Goal: Information Seeking & Learning: Learn about a topic

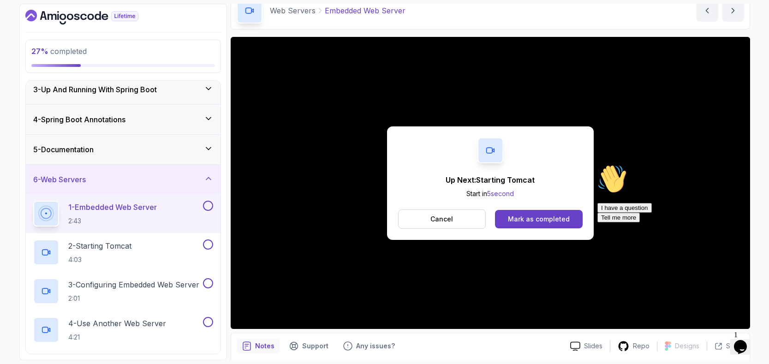
scroll to position [46, 0]
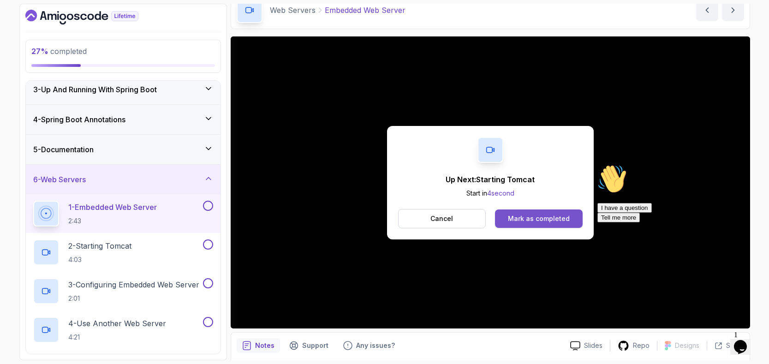
click at [539, 221] on div "Mark as completed" at bounding box center [539, 218] width 62 height 9
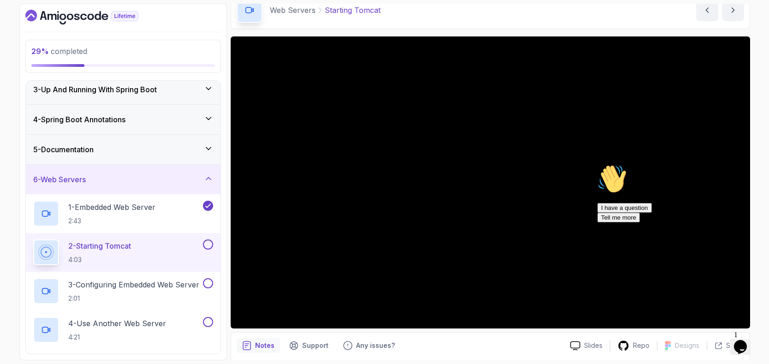
click at [597, 164] on icon "Chat attention grabber" at bounding box center [597, 164] width 0 height 0
click at [212, 150] on icon at bounding box center [208, 148] width 9 height 9
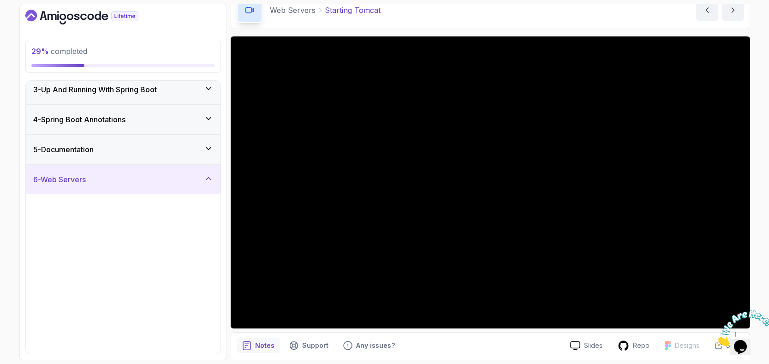
scroll to position [26, 0]
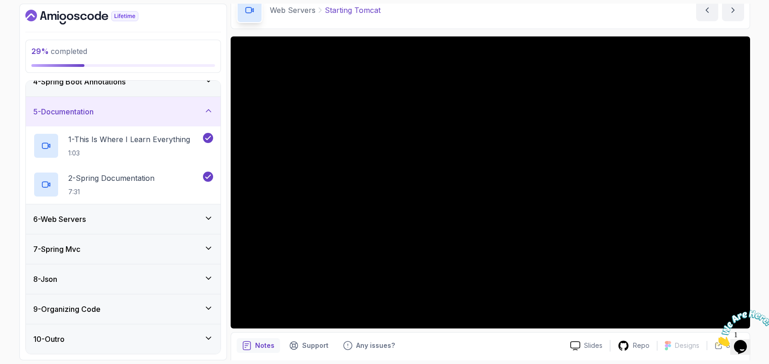
click at [210, 216] on icon at bounding box center [208, 218] width 9 height 9
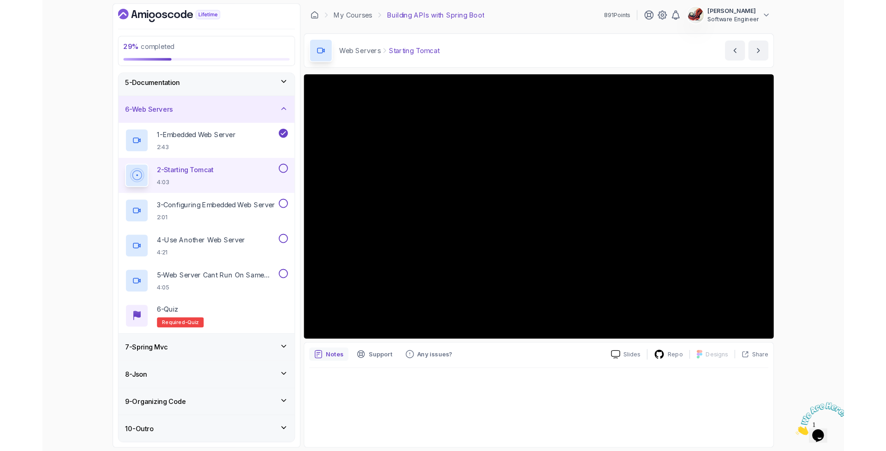
scroll to position [125, 0]
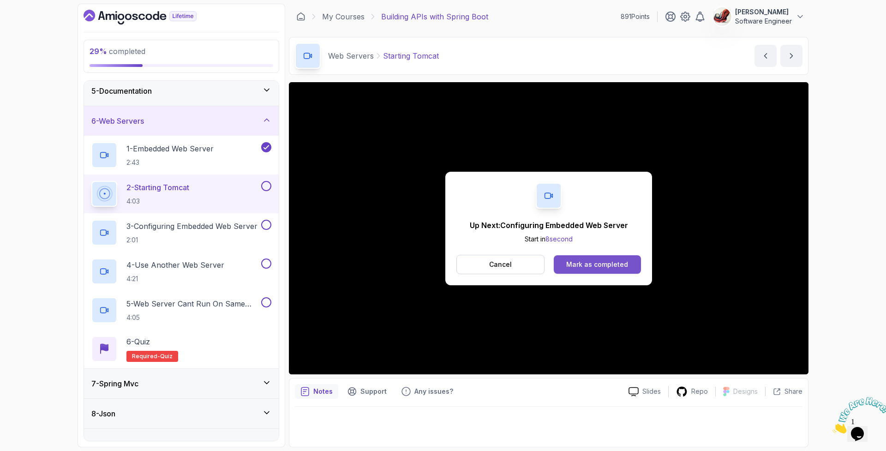
click at [614, 269] on button "Mark as completed" at bounding box center [597, 264] width 87 height 18
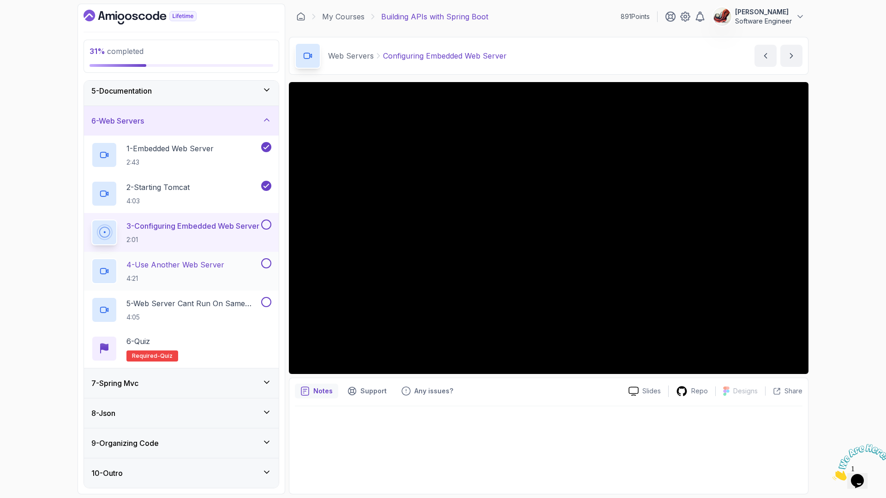
scroll to position [125, 0]
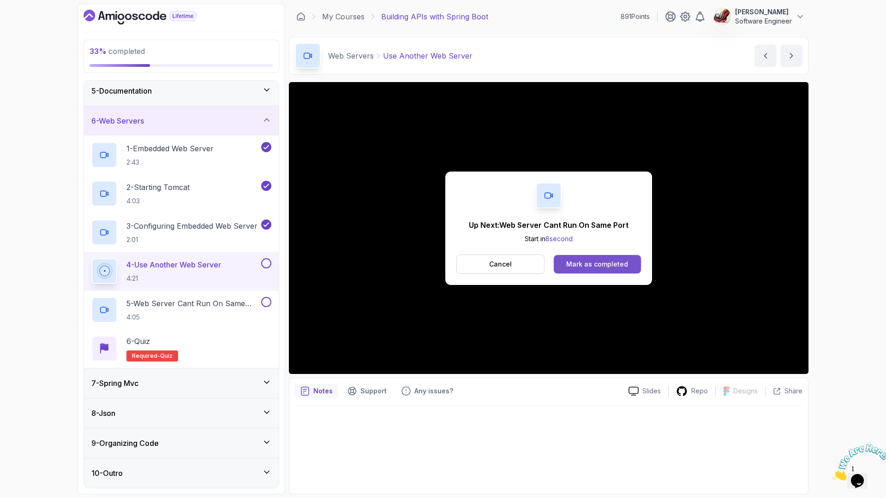
click at [608, 262] on div "Mark as completed" at bounding box center [597, 264] width 62 height 9
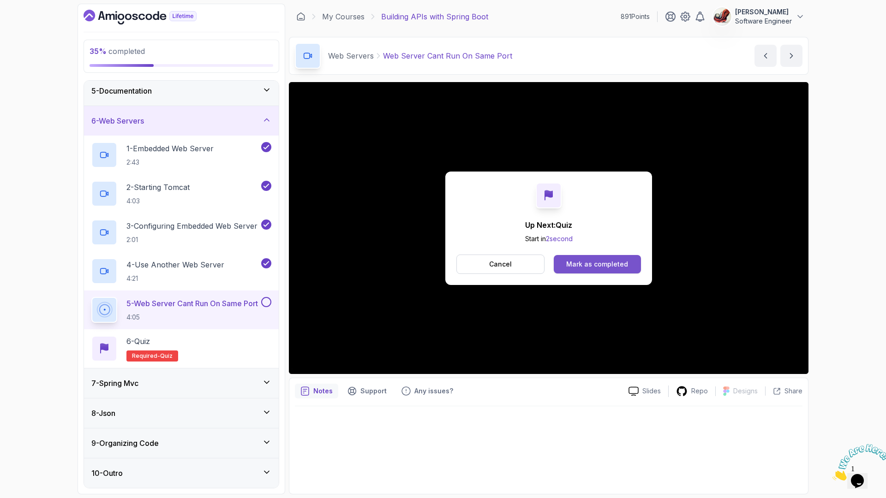
click at [570, 265] on div "Mark as completed" at bounding box center [597, 264] width 62 height 9
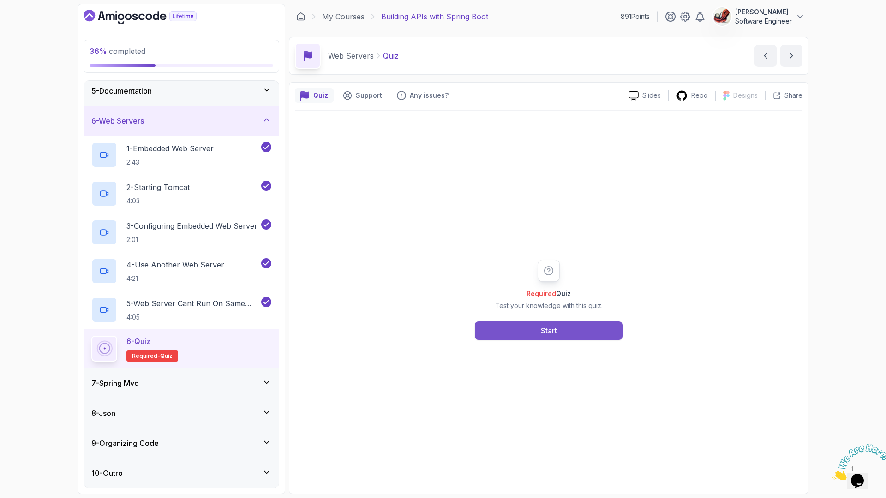
click at [572, 337] on button "Start" at bounding box center [549, 331] width 148 height 18
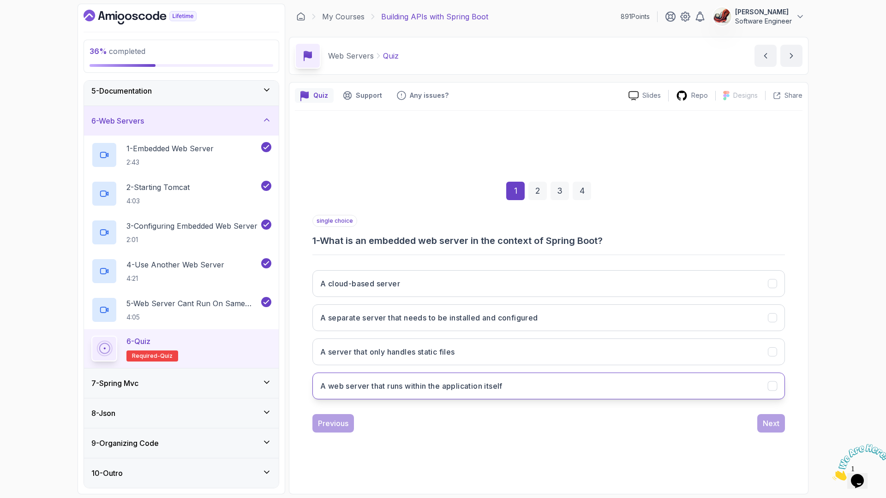
click at [531, 384] on button "A web server that runs within the application itself" at bounding box center [548, 386] width 472 height 27
click at [778, 431] on button "Next" at bounding box center [771, 423] width 28 height 18
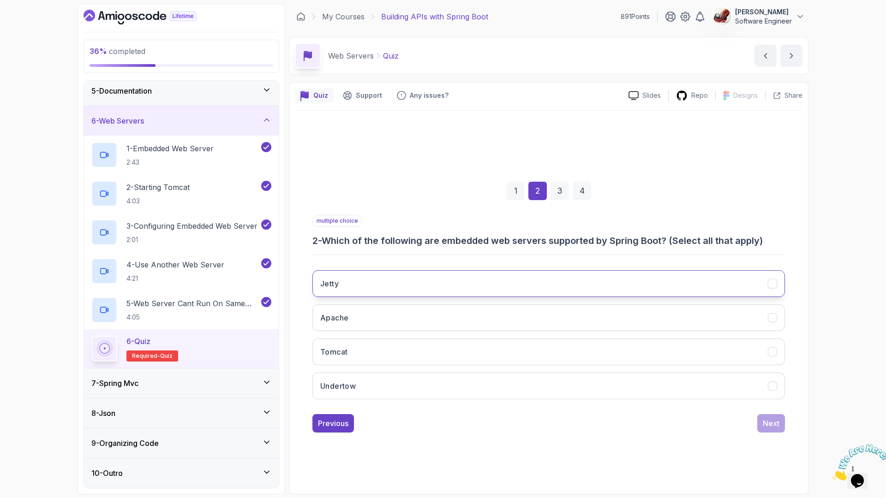
click at [360, 288] on button "Jetty" at bounding box center [548, 283] width 472 height 27
click at [354, 355] on button "Tomcat" at bounding box center [548, 352] width 472 height 27
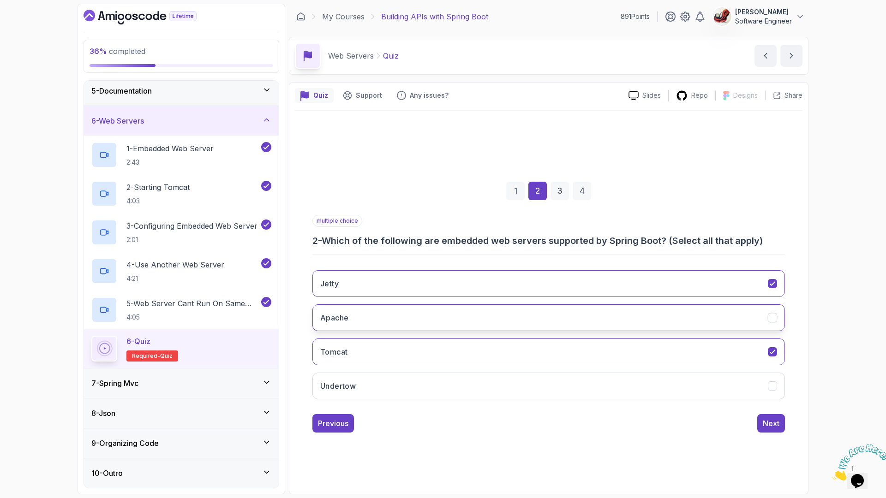
click at [414, 321] on button "Apache" at bounding box center [548, 317] width 472 height 27
click at [769, 426] on div "Next" at bounding box center [771, 423] width 17 height 11
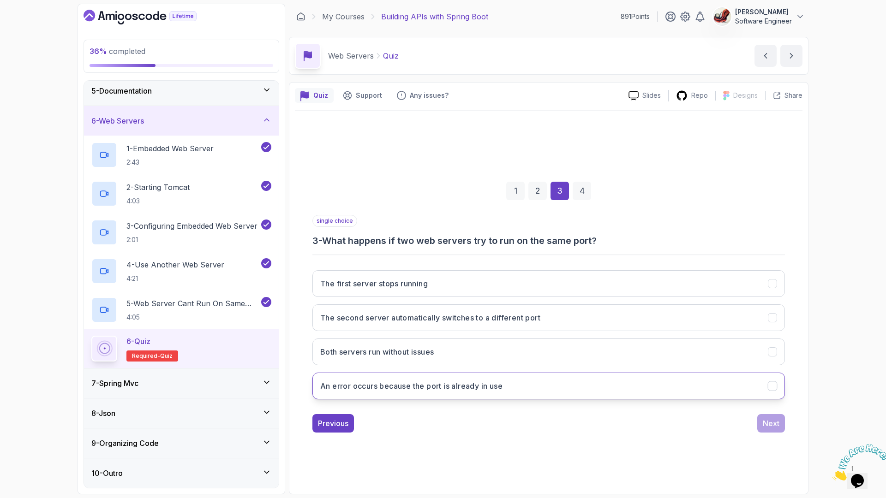
click at [391, 391] on h3 "An error occurs because the port is already in use" at bounding box center [411, 386] width 182 height 11
click at [771, 425] on div "Next" at bounding box center [771, 423] width 17 height 11
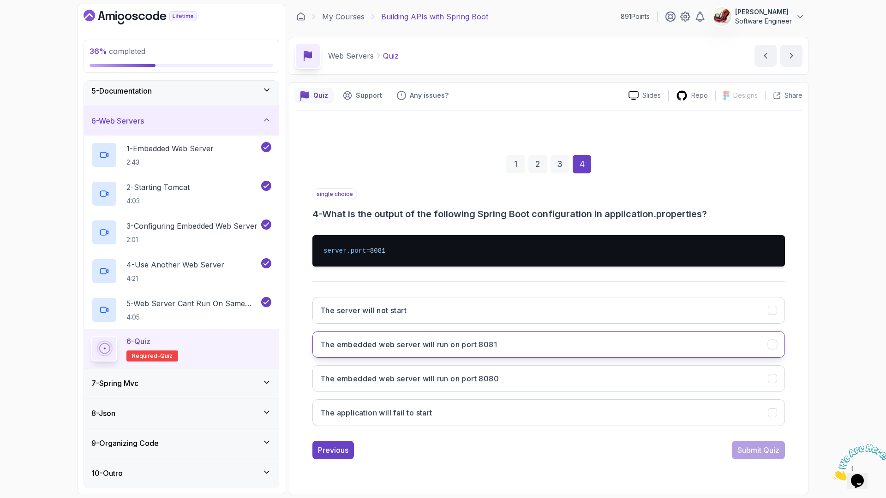
click at [475, 349] on h3 "The embedded web server will run on port 8081" at bounding box center [408, 344] width 177 height 11
click at [750, 452] on div "Submit Quiz" at bounding box center [758, 450] width 42 height 11
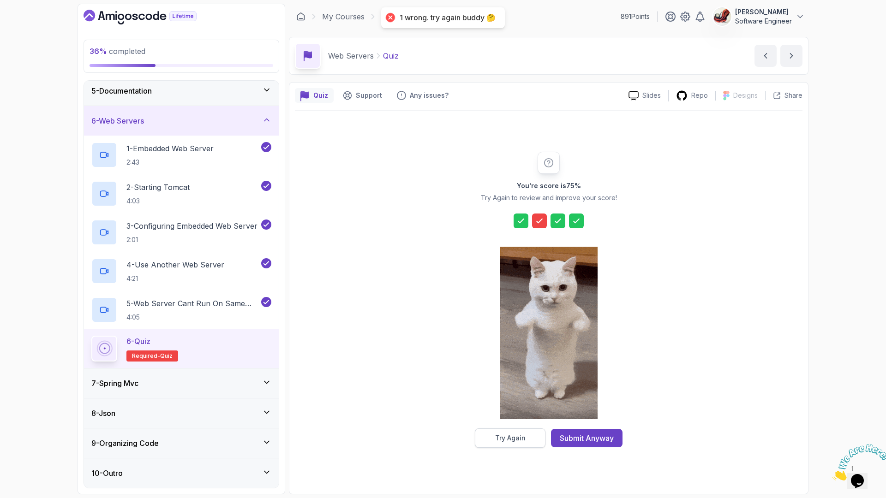
click at [494, 436] on button "Try Again" at bounding box center [510, 438] width 71 height 19
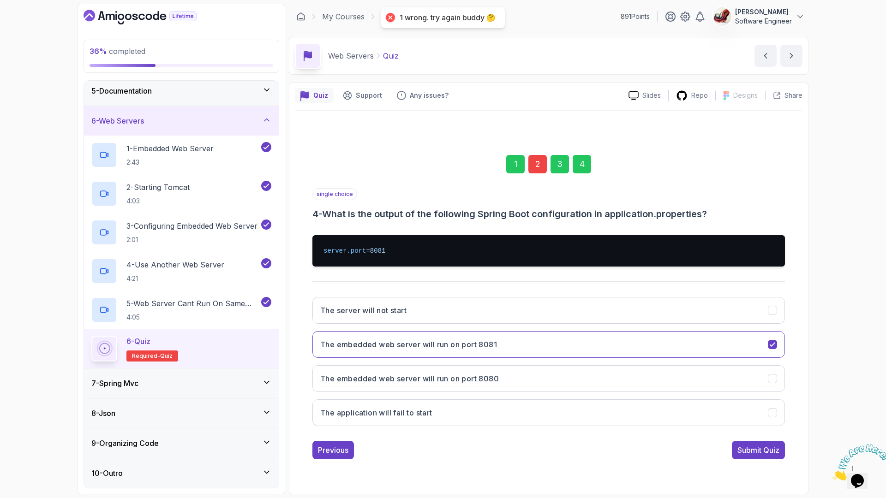
click at [536, 162] on div "2" at bounding box center [537, 164] width 18 height 18
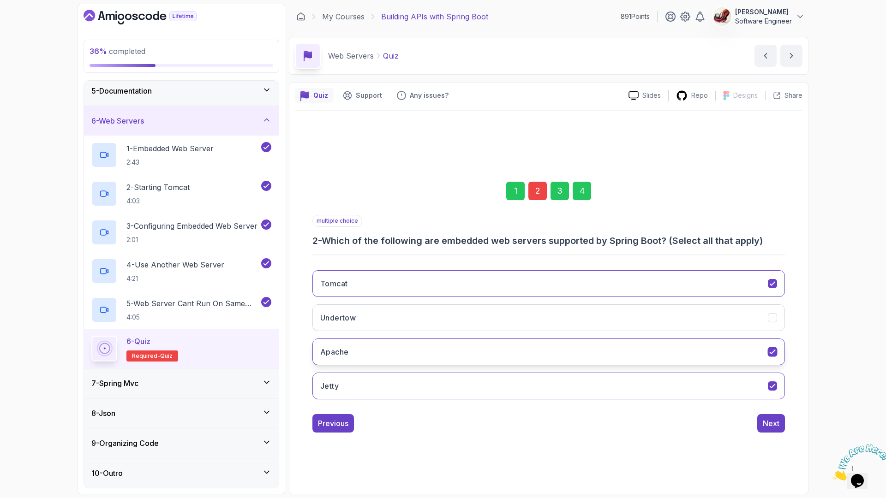
click at [775, 350] on icon "Apache" at bounding box center [772, 351] width 9 height 9
click at [769, 425] on div "Next" at bounding box center [771, 423] width 17 height 11
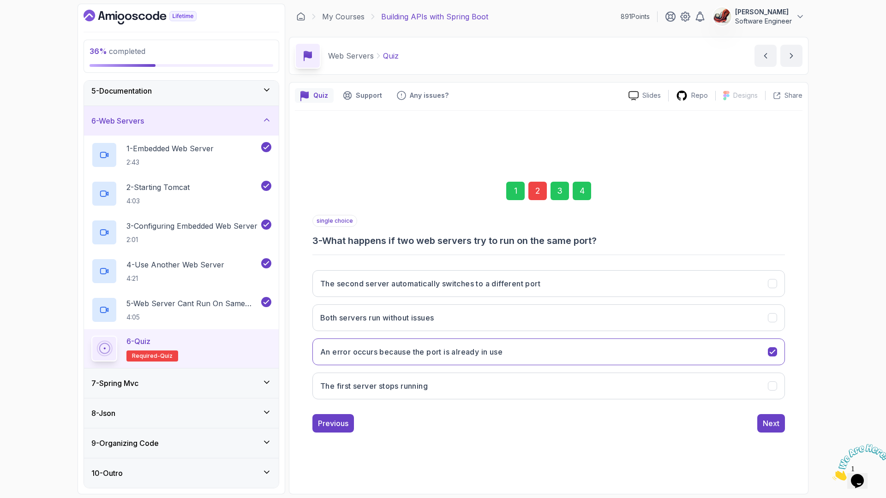
click at [587, 188] on div "4" at bounding box center [581, 191] width 18 height 18
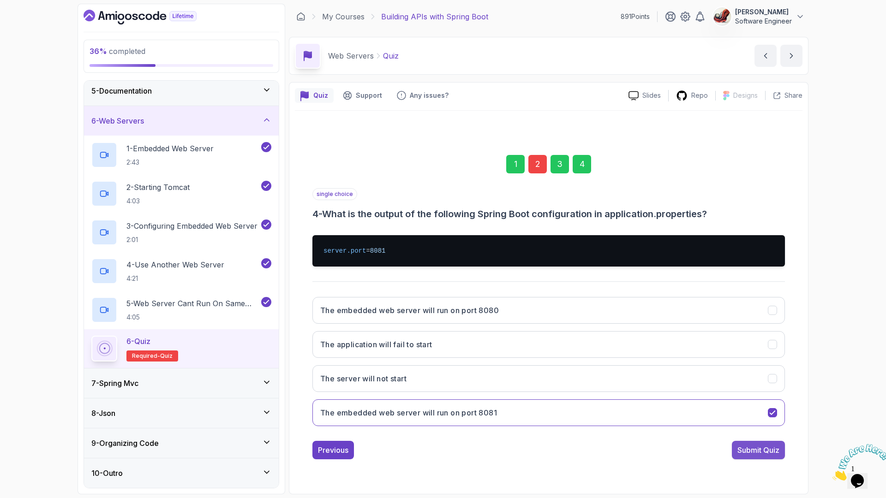
click at [733, 452] on button "Submit Quiz" at bounding box center [758, 450] width 53 height 18
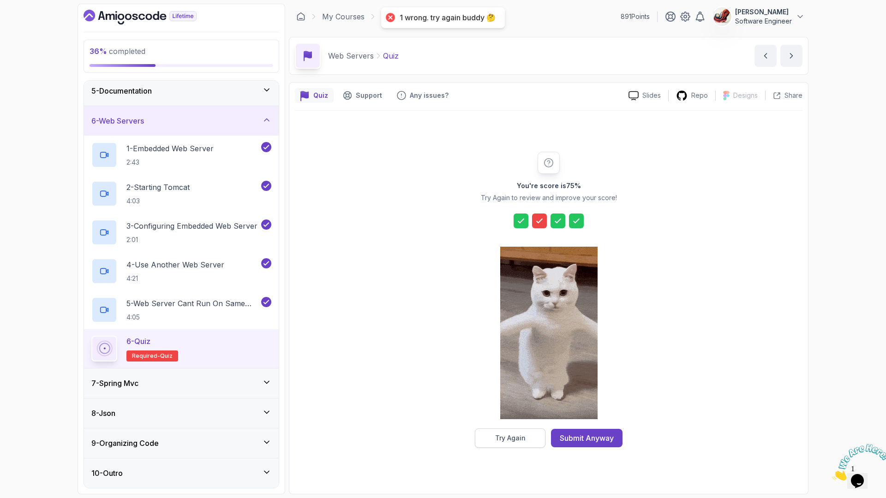
click at [503, 445] on button "Try Again" at bounding box center [510, 438] width 71 height 19
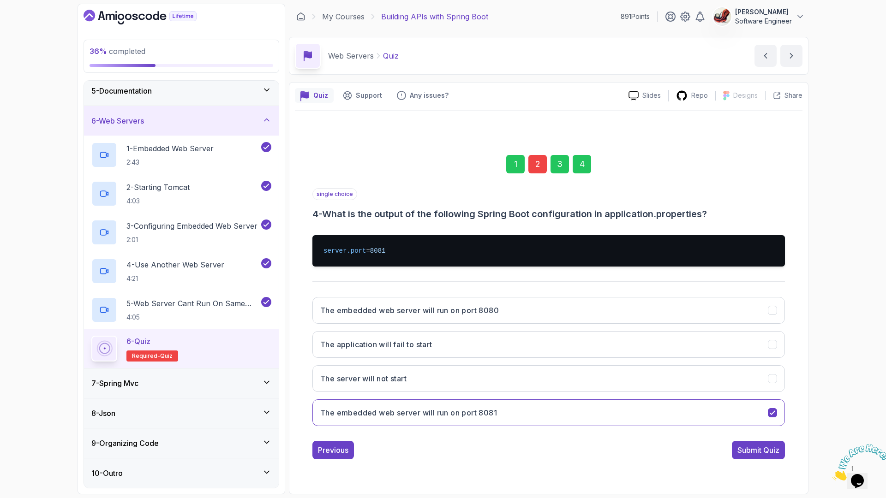
click at [540, 160] on div "2" at bounding box center [537, 164] width 18 height 18
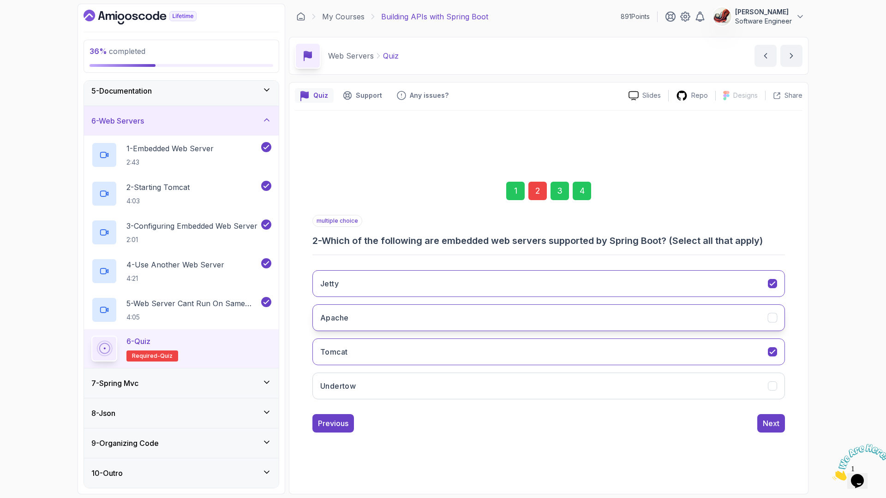
click at [753, 312] on button "Apache" at bounding box center [548, 317] width 472 height 27
click at [758, 388] on button "Undertow" at bounding box center [548, 386] width 472 height 27
click at [771, 426] on div "Next" at bounding box center [771, 423] width 17 height 11
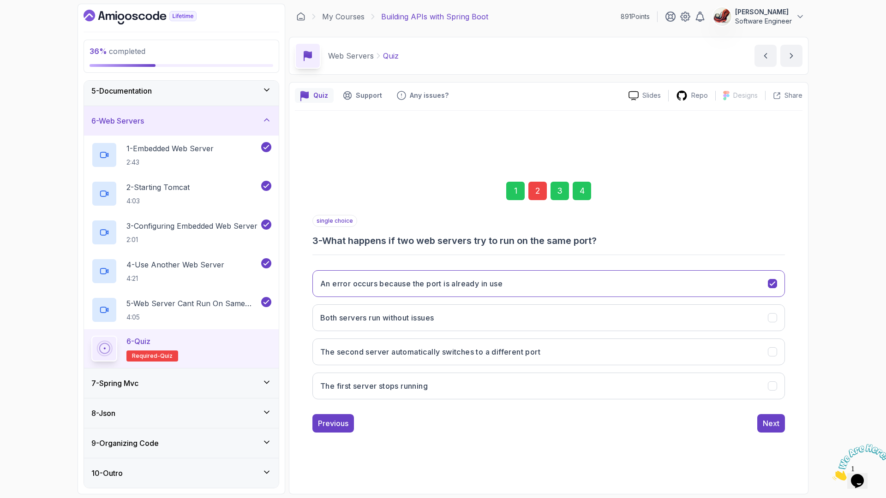
click at [579, 187] on div "4" at bounding box center [581, 191] width 18 height 18
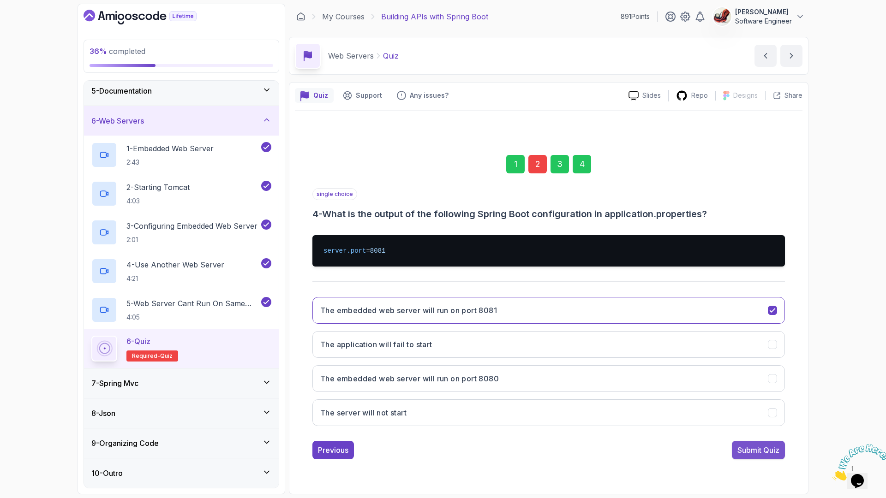
click at [751, 453] on div "Submit Quiz" at bounding box center [758, 450] width 42 height 11
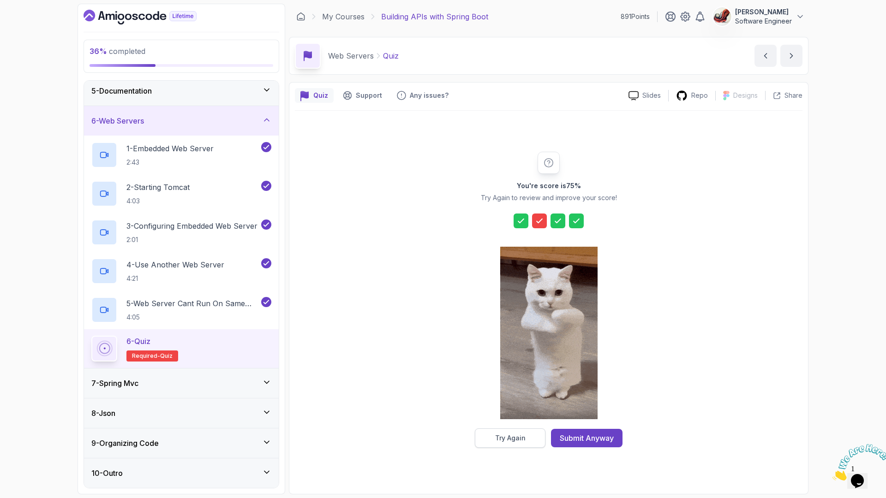
click at [519, 435] on div "Try Again" at bounding box center [510, 438] width 30 height 9
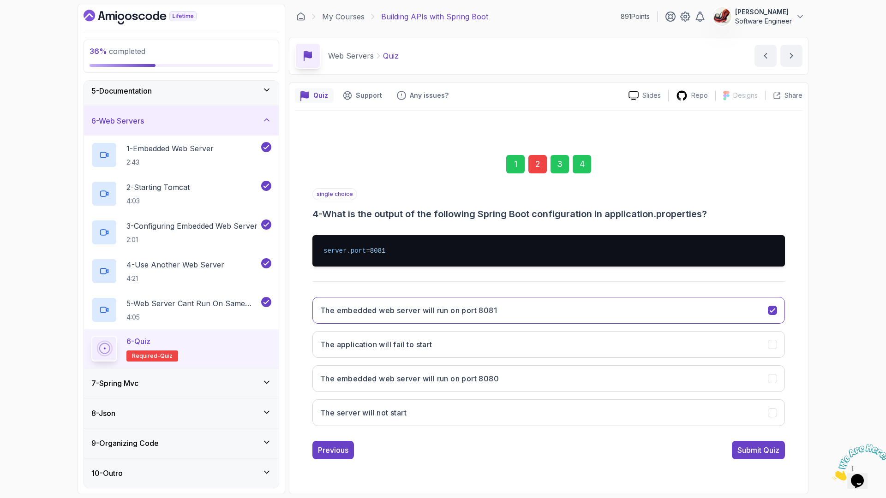
click at [539, 160] on div "2" at bounding box center [537, 164] width 18 height 18
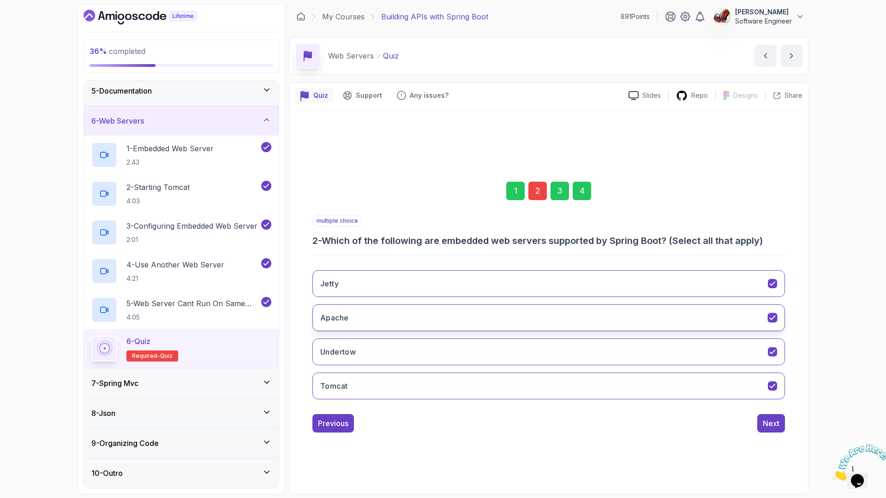
click at [751, 312] on button "Apache" at bounding box center [548, 317] width 472 height 27
click at [774, 426] on div "Next" at bounding box center [771, 423] width 17 height 11
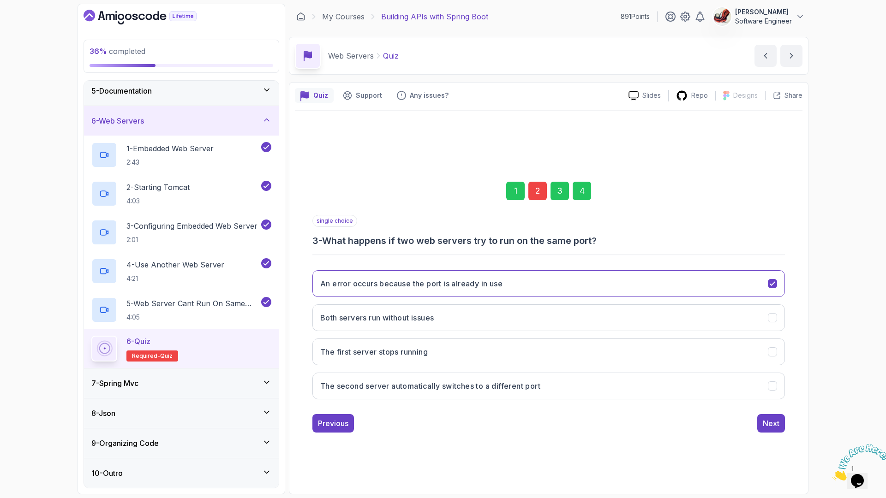
click at [583, 194] on div "4" at bounding box center [581, 191] width 18 height 18
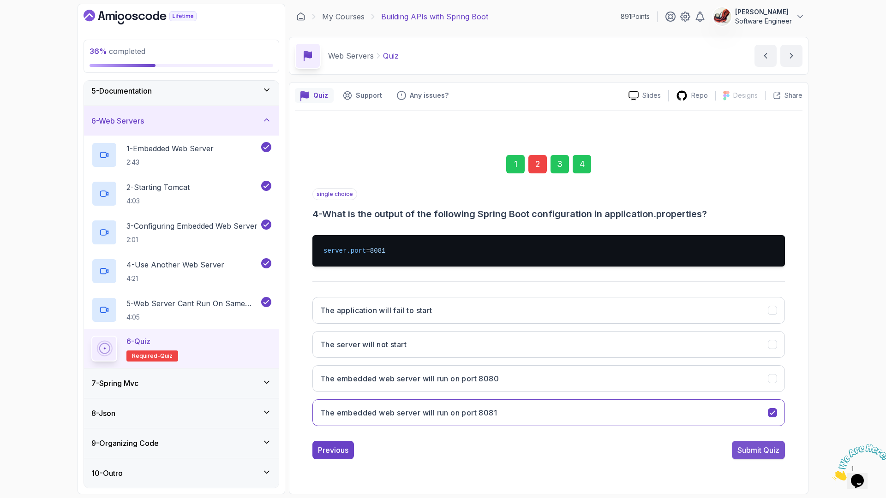
click at [745, 446] on div "Submit Quiz" at bounding box center [758, 450] width 42 height 11
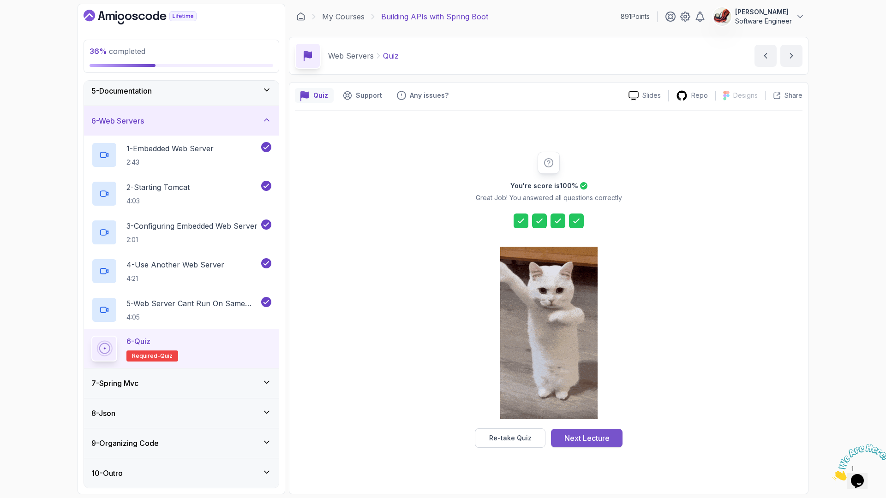
click at [596, 436] on div "Next Lecture" at bounding box center [586, 438] width 45 height 11
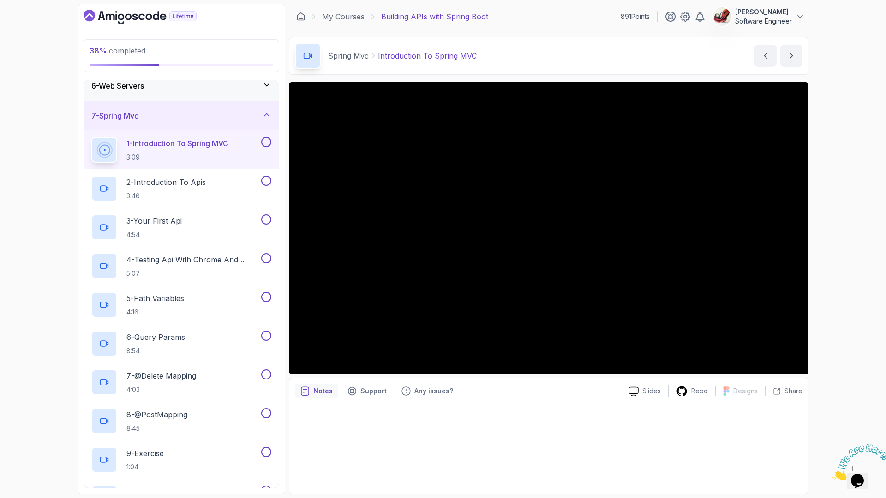
scroll to position [161, 0]
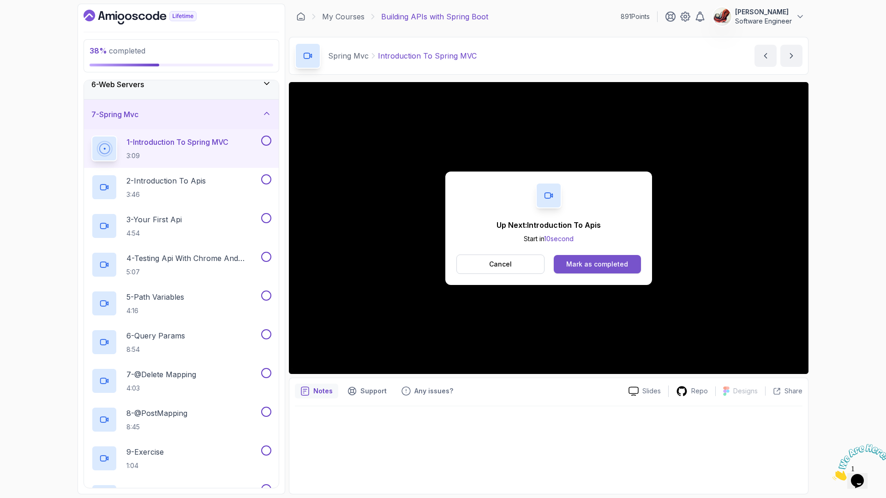
click at [618, 265] on div "Mark as completed" at bounding box center [597, 264] width 62 height 9
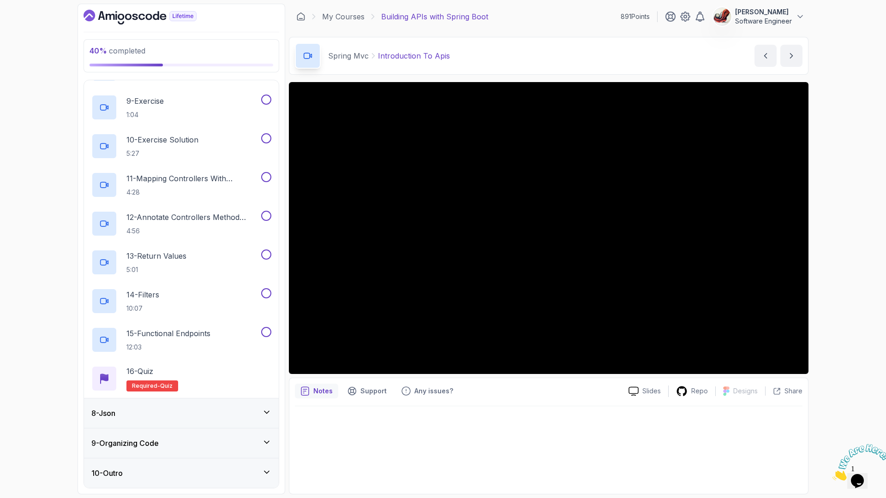
scroll to position [512, 0]
click at [227, 414] on div "8 - Json" at bounding box center [181, 413] width 180 height 11
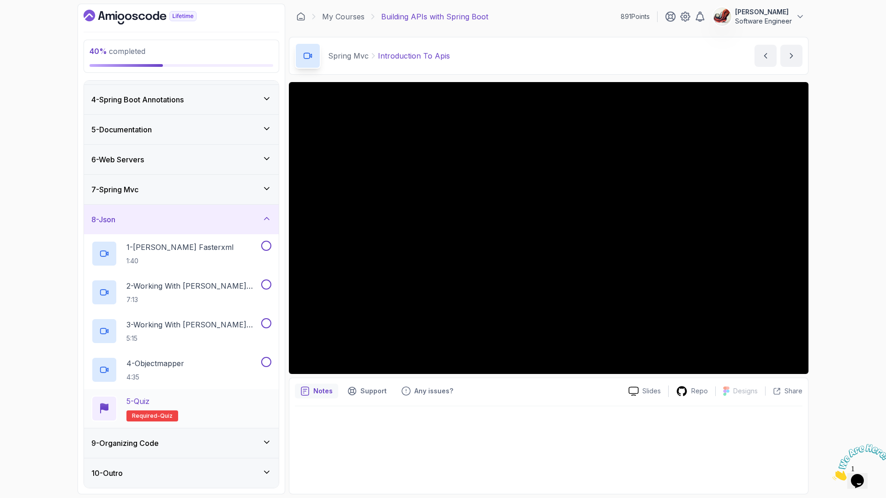
scroll to position [86, 0]
click at [202, 441] on div "9 - Organizing Code" at bounding box center [181, 443] width 180 height 11
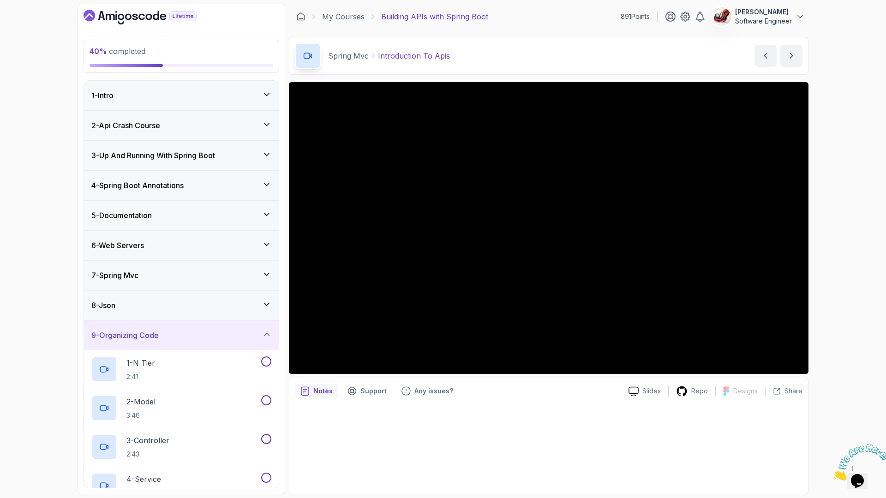
scroll to position [0, 0]
click at [267, 273] on icon at bounding box center [266, 274] width 9 height 9
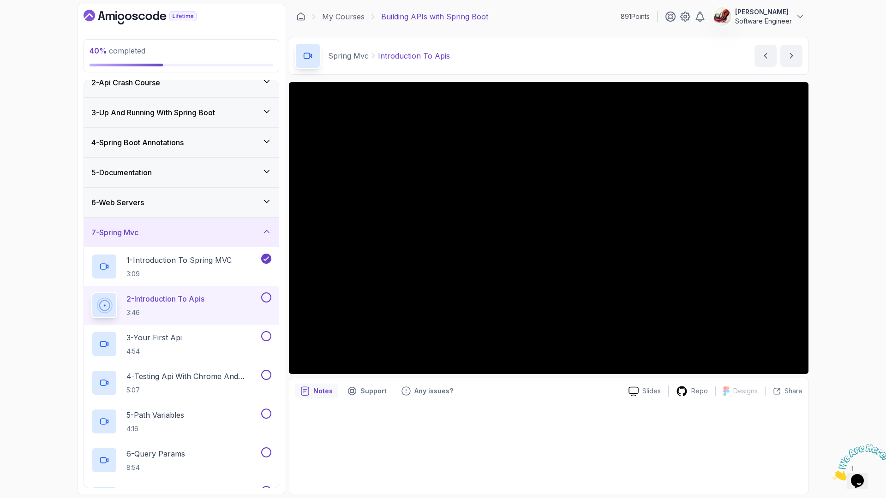
scroll to position [46, 0]
